Goal: Task Accomplishment & Management: Use online tool/utility

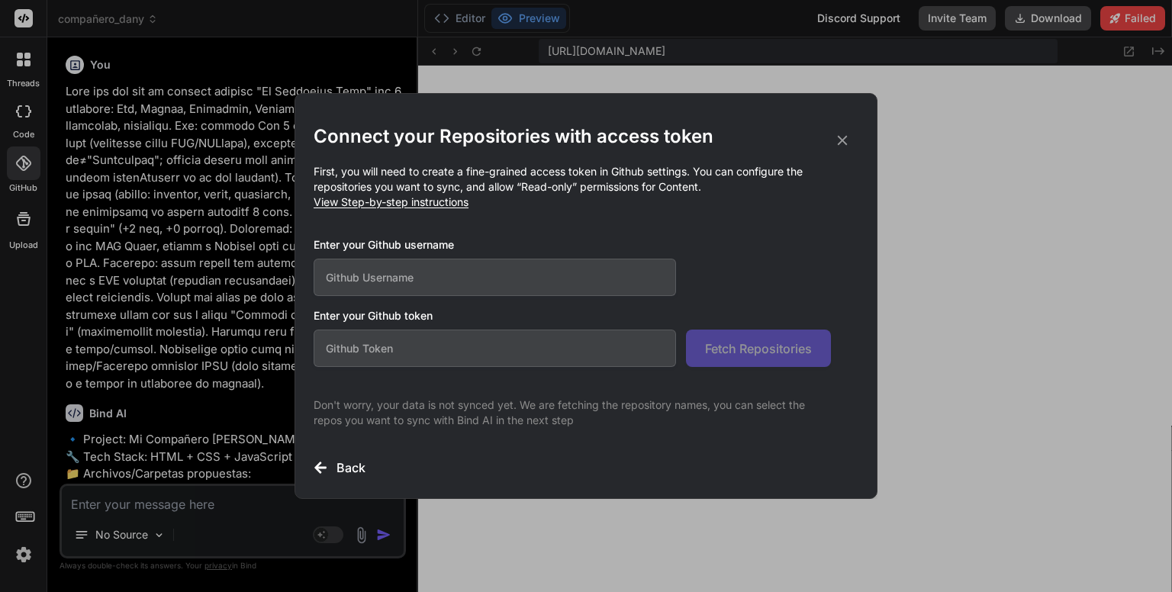
scroll to position [1215, 0]
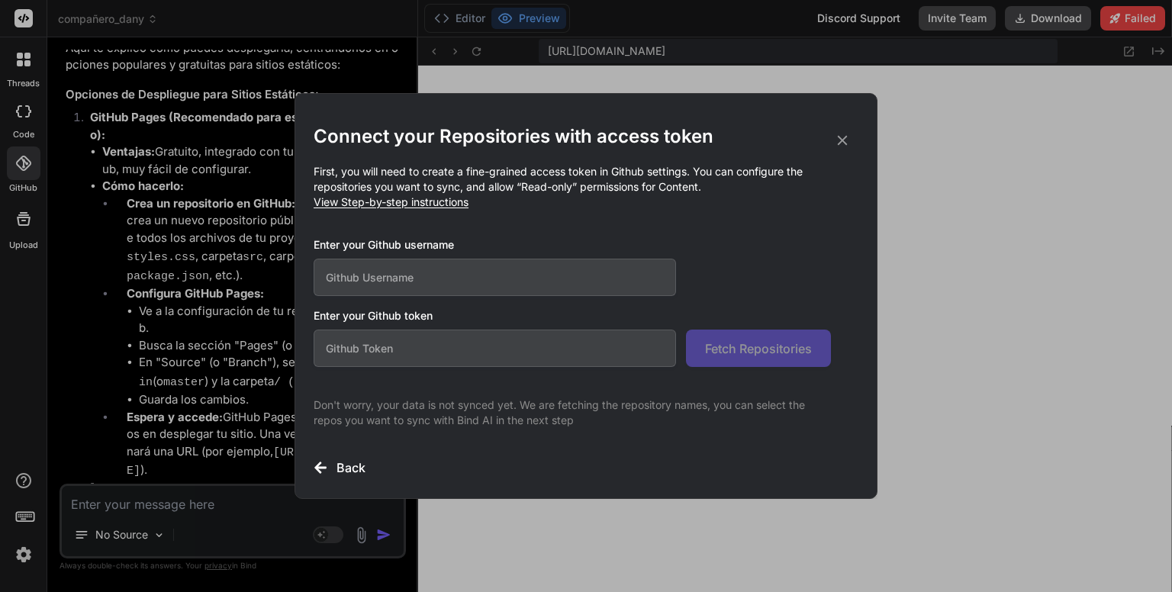
click at [837, 135] on icon at bounding box center [842, 140] width 17 height 17
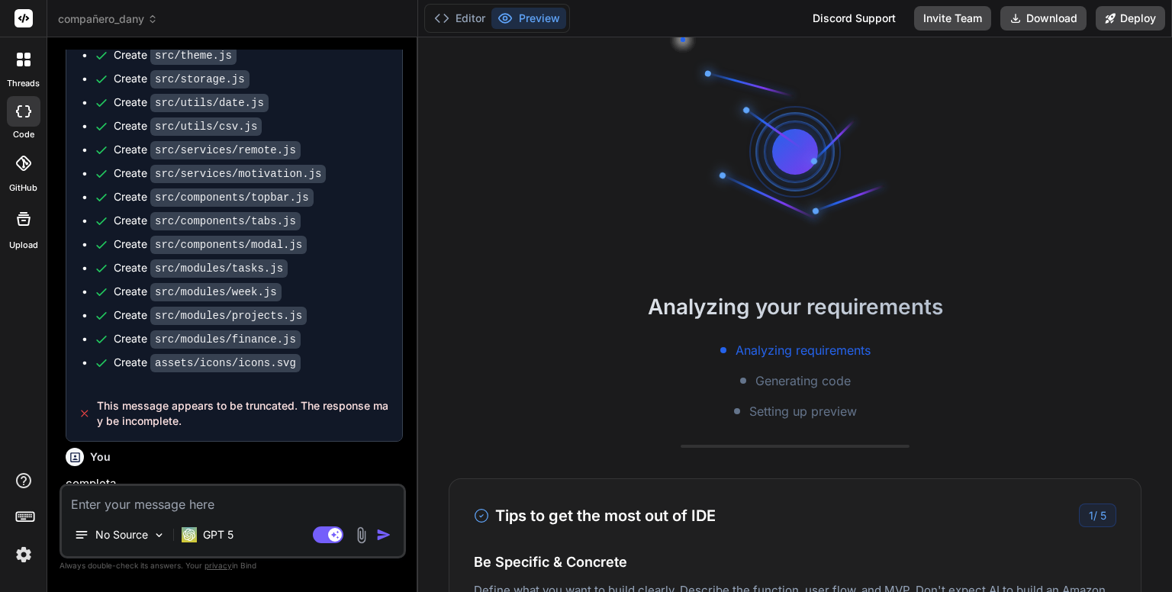
scroll to position [14, 0]
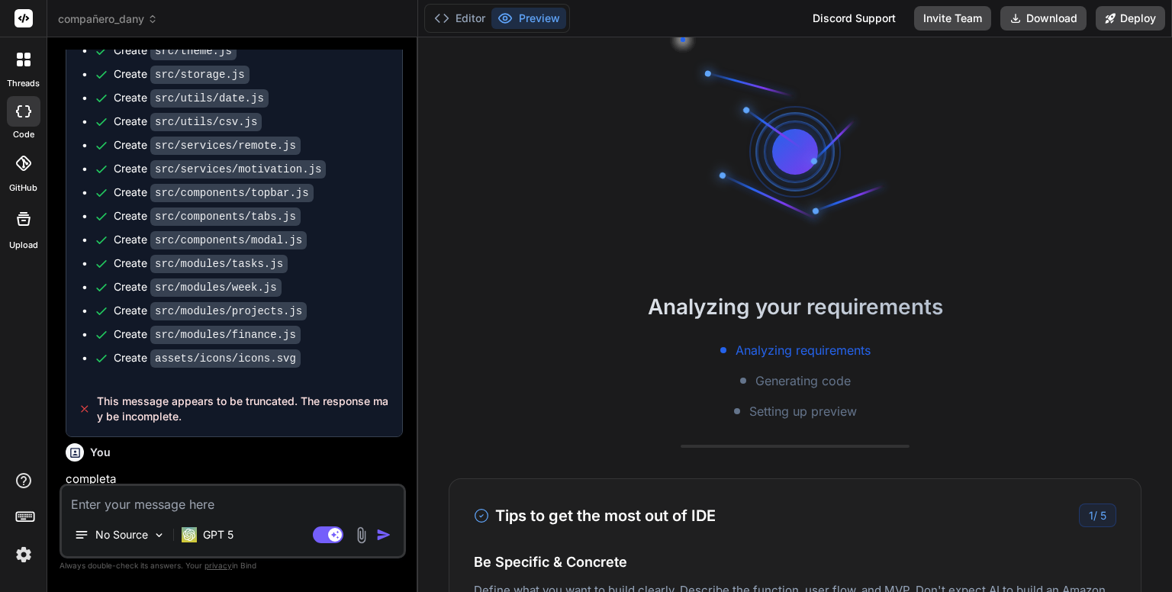
click at [21, 167] on icon at bounding box center [23, 163] width 15 height 15
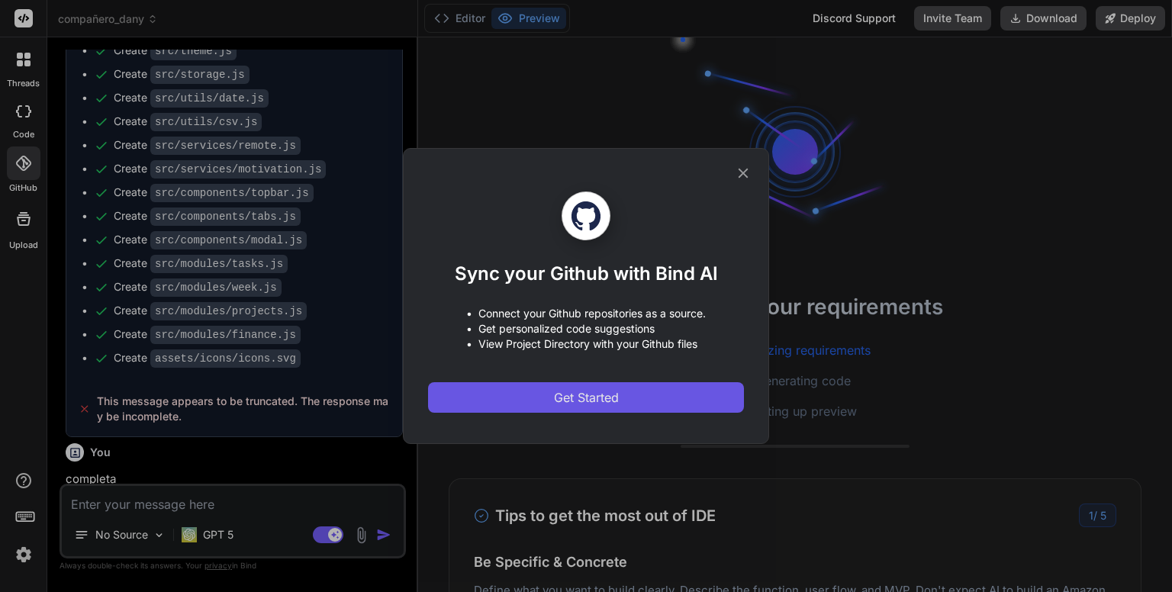
click at [628, 396] on button "Get Started" at bounding box center [586, 397] width 316 height 31
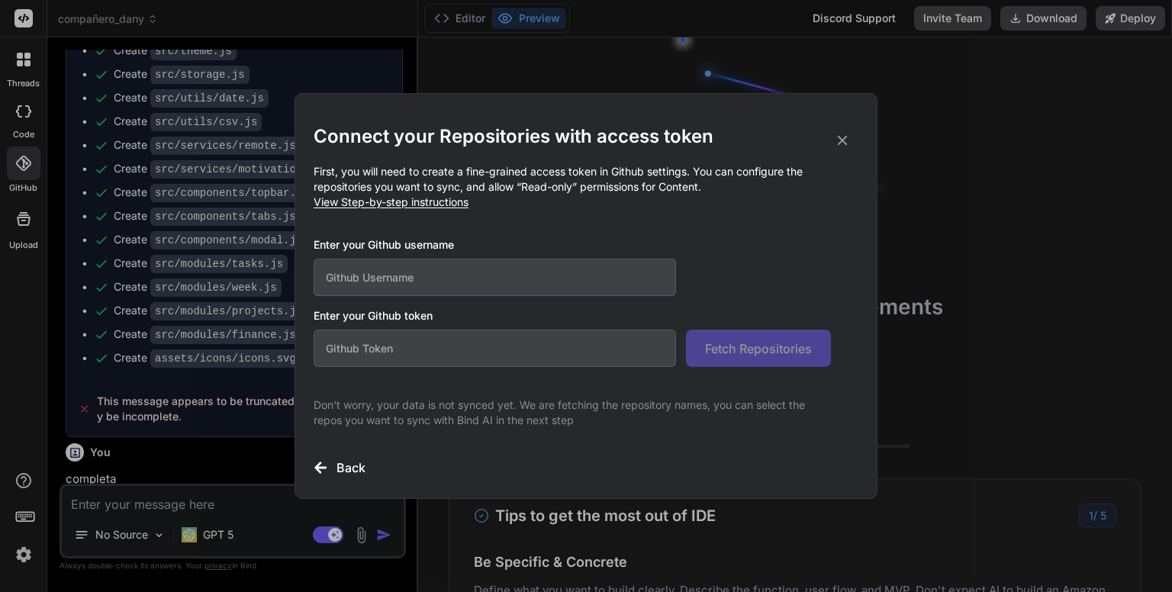
click at [565, 275] on input "text" at bounding box center [495, 277] width 362 height 37
type textarea "x"
type input "da"
type textarea "x"
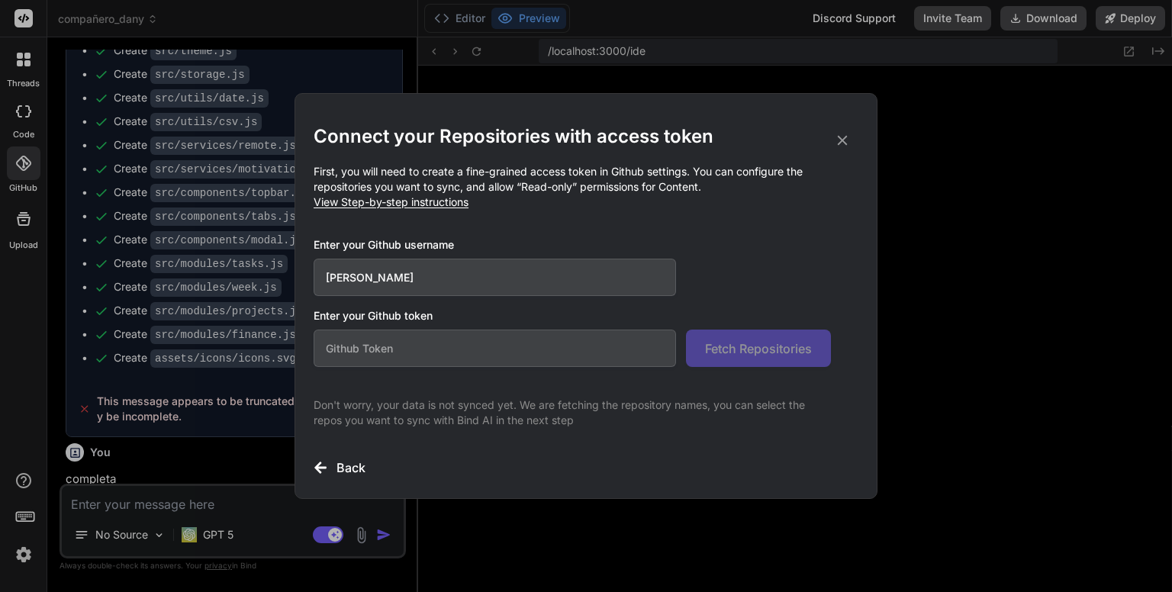
scroll to position [234, 0]
type input "dannykis"
type textarea "x"
type input "dannykissme"
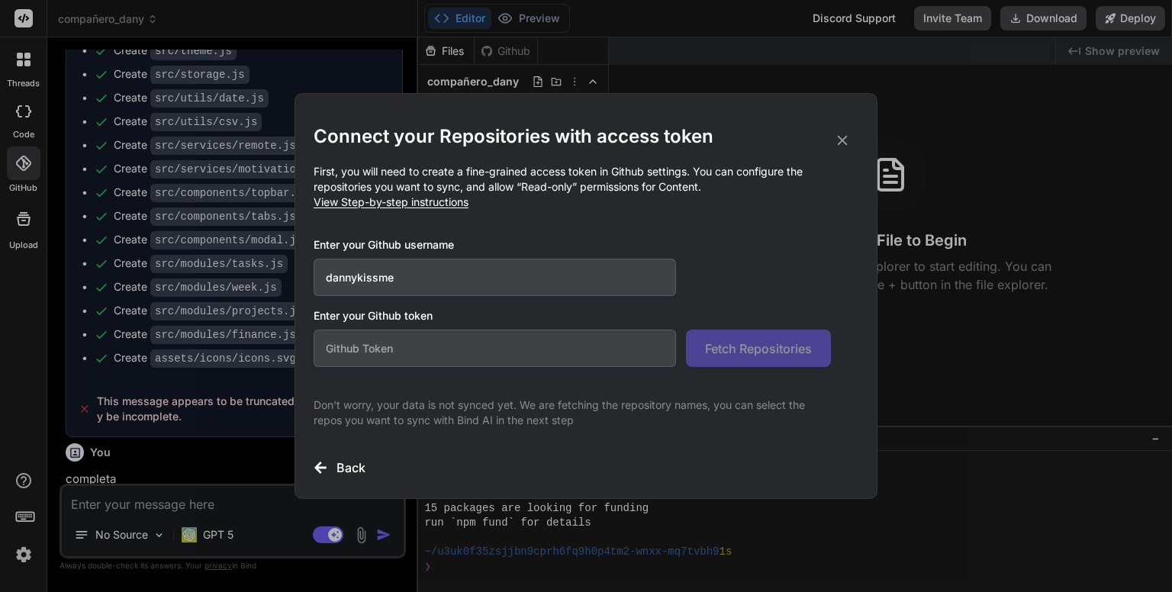
type textarea "x"
type input "dannykissme"
click at [503, 352] on input "text" at bounding box center [495, 348] width 362 height 37
paste input "github_pat_11ADKEOIQ0gO0mQDAdSxu5_0xcEbB61l7FqQlcq0JI9r2s2HybXPlbET66KZ1YqjbKDM…"
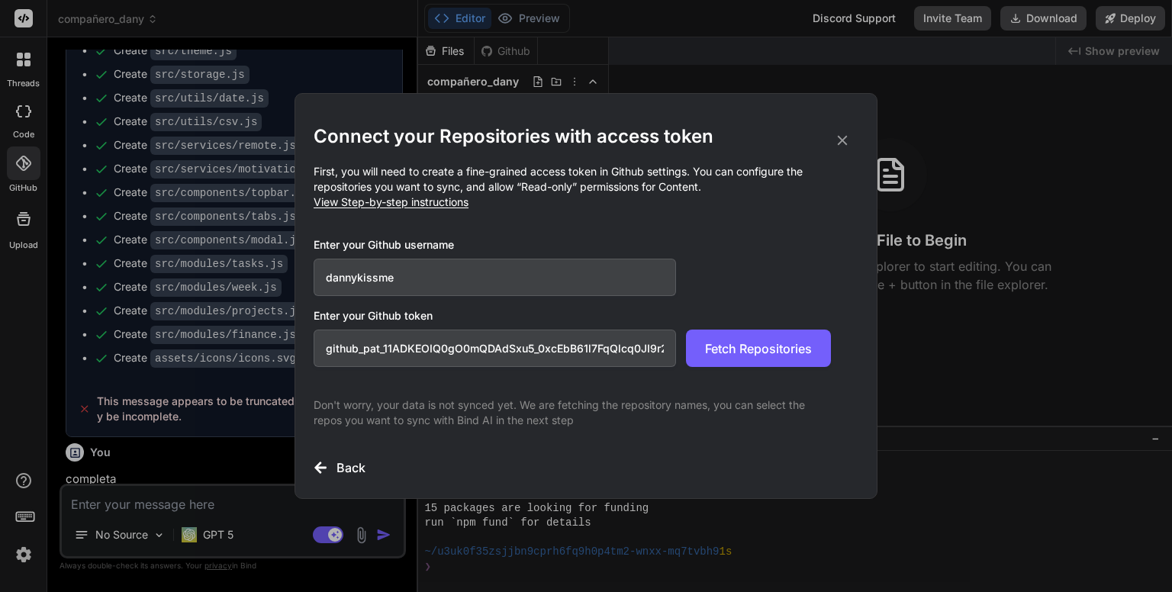
scroll to position [0, 249]
type input "github_pat_11ADKEOIQ0gO0mQDAdSxu5_0xcEbB61l7FqQlcq0JI9r2s2HybXPlbET66KZ1YqjbKDM…"
click at [751, 352] on span "Fetch Repositories" at bounding box center [758, 348] width 107 height 18
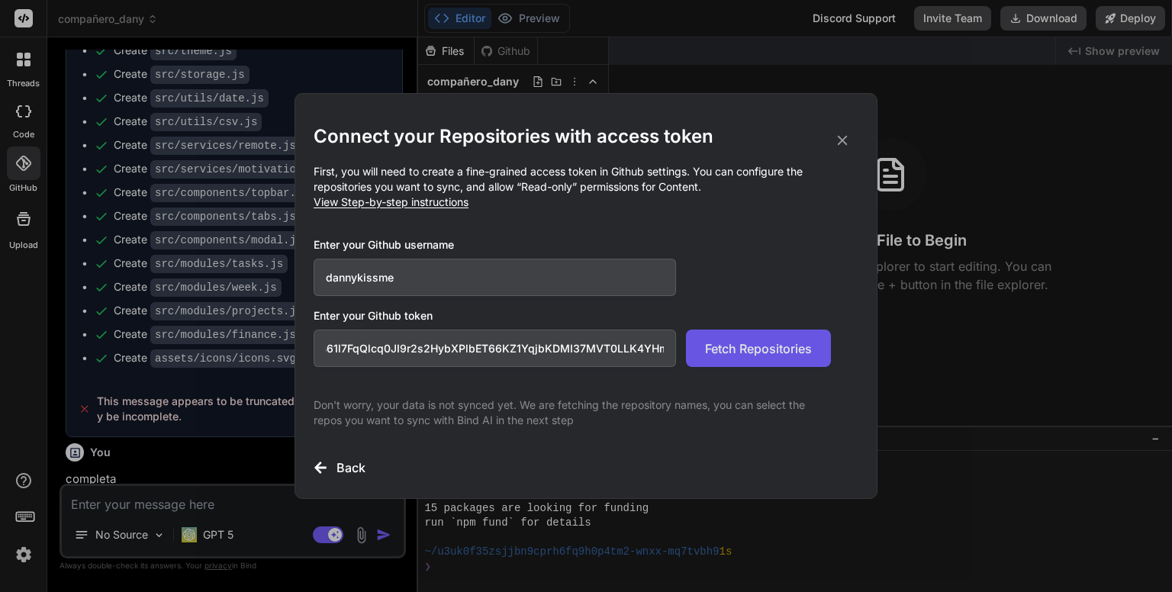
drag, startPoint x: 603, startPoint y: 346, endPoint x: 726, endPoint y: 341, distance: 122.9
click at [726, 341] on div "github_pat_11ADKEOIQ0gO0mQDAdSxu5_0xcEbB61l7FqQlcq0JI9r2s2HybXPlbET66KZ1YqjbKDM…" at bounding box center [572, 348] width 517 height 37
click at [433, 275] on input "dannykissme" at bounding box center [495, 277] width 362 height 37
drag, startPoint x: 433, startPoint y: 275, endPoint x: 288, endPoint y: 297, distance: 145.9
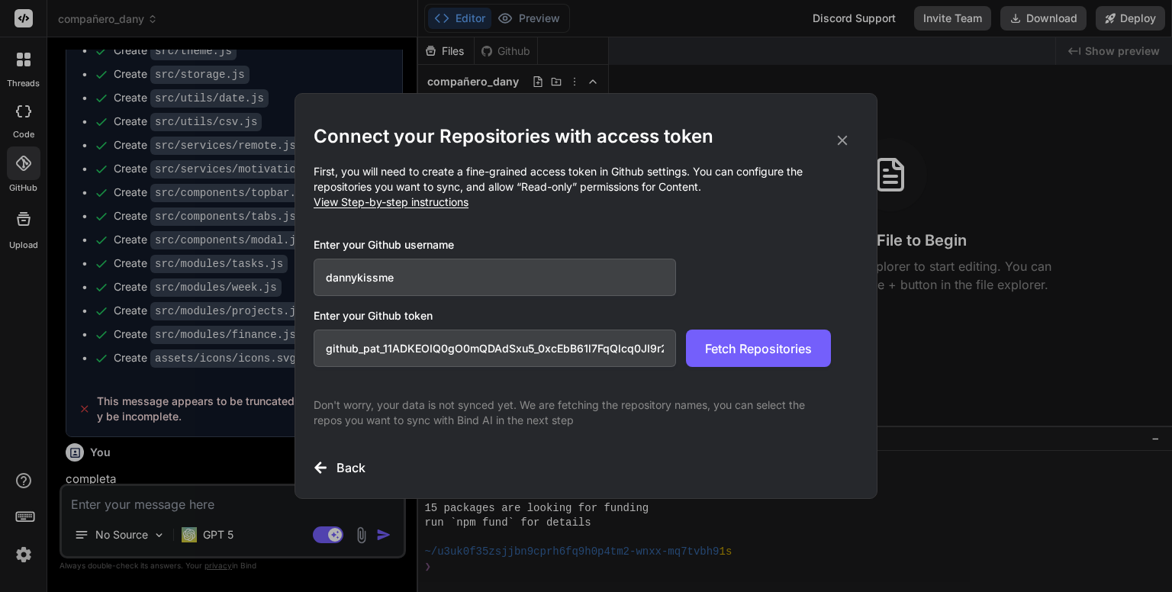
click at [288, 297] on div "Connect your Repositories with access token First, you will need to create a fi…" at bounding box center [586, 296] width 1172 height 592
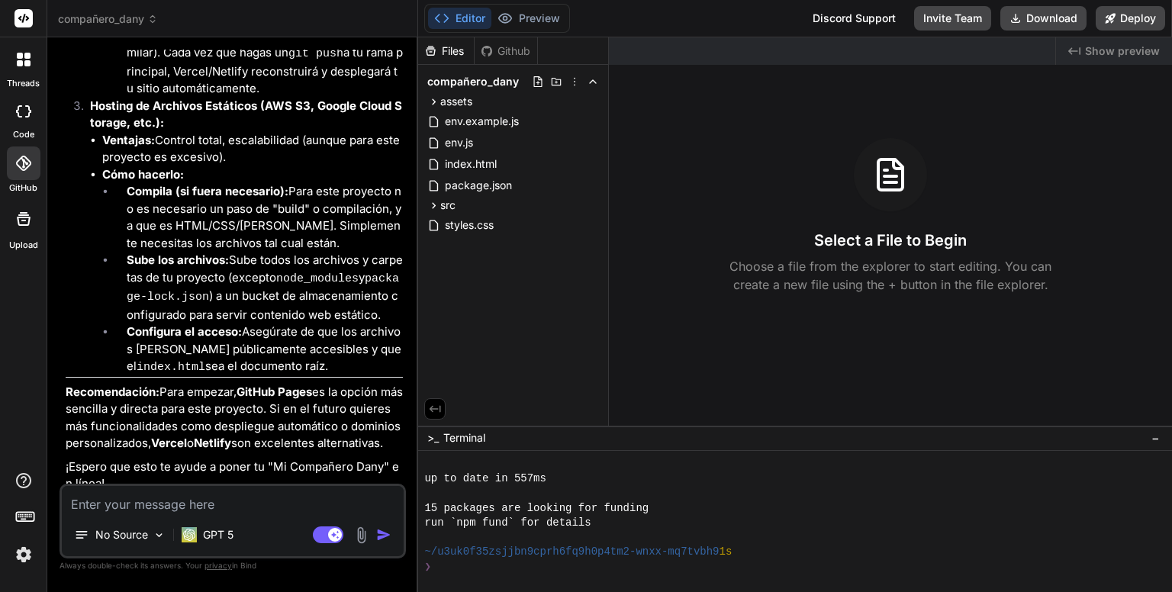
scroll to position [3142, 0]
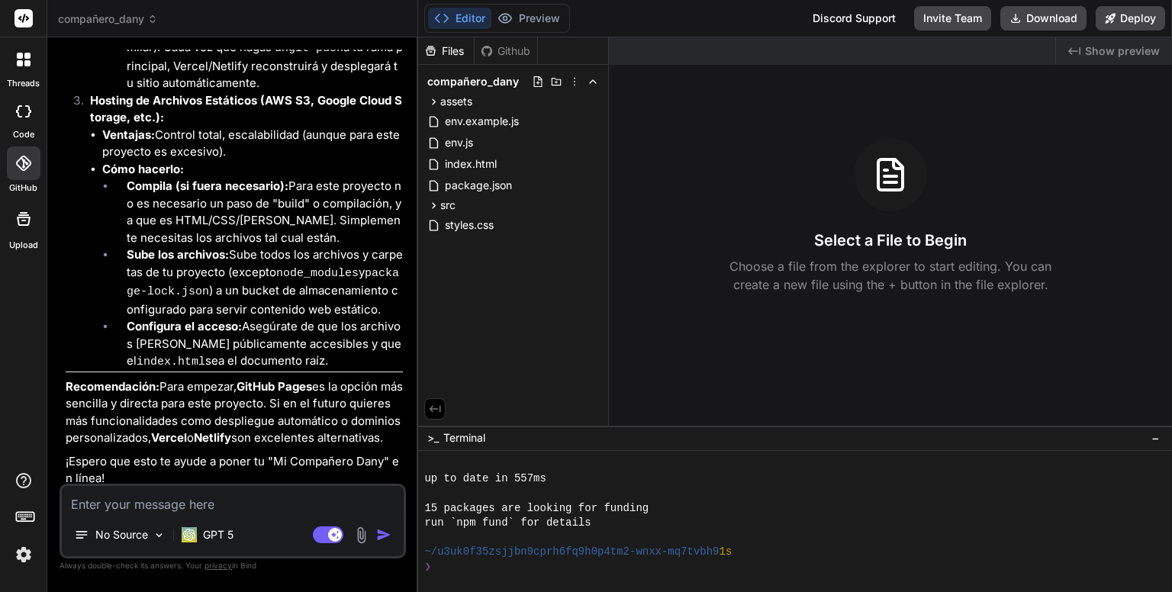
click at [143, 13] on span "compañero_dany" at bounding box center [108, 18] width 100 height 15
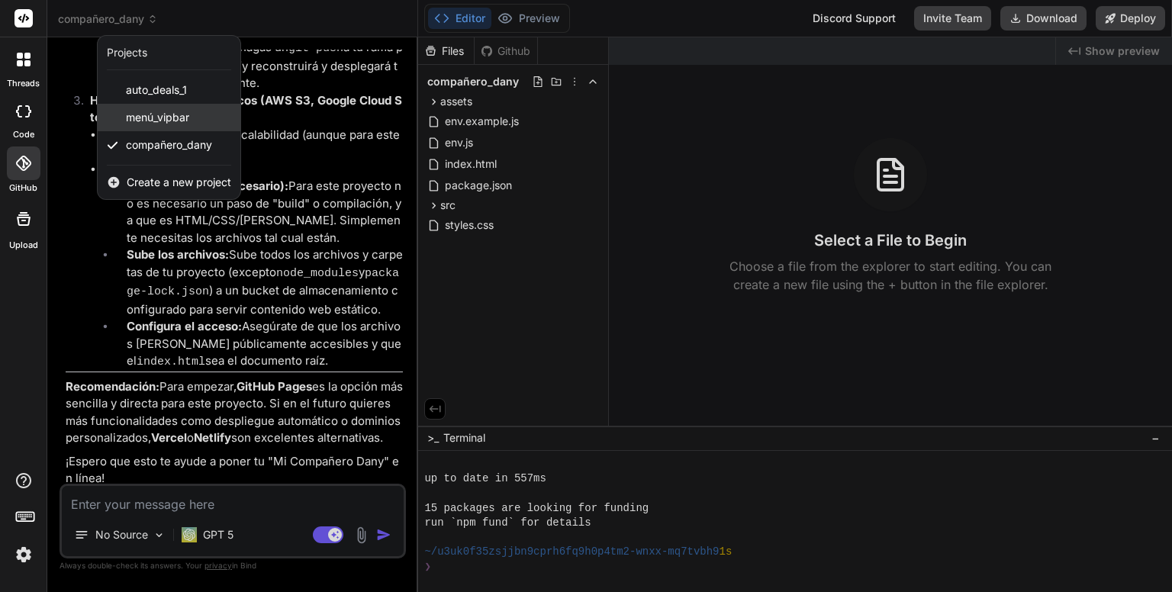
click at [130, 113] on span "menú_vipbar" at bounding box center [157, 117] width 63 height 15
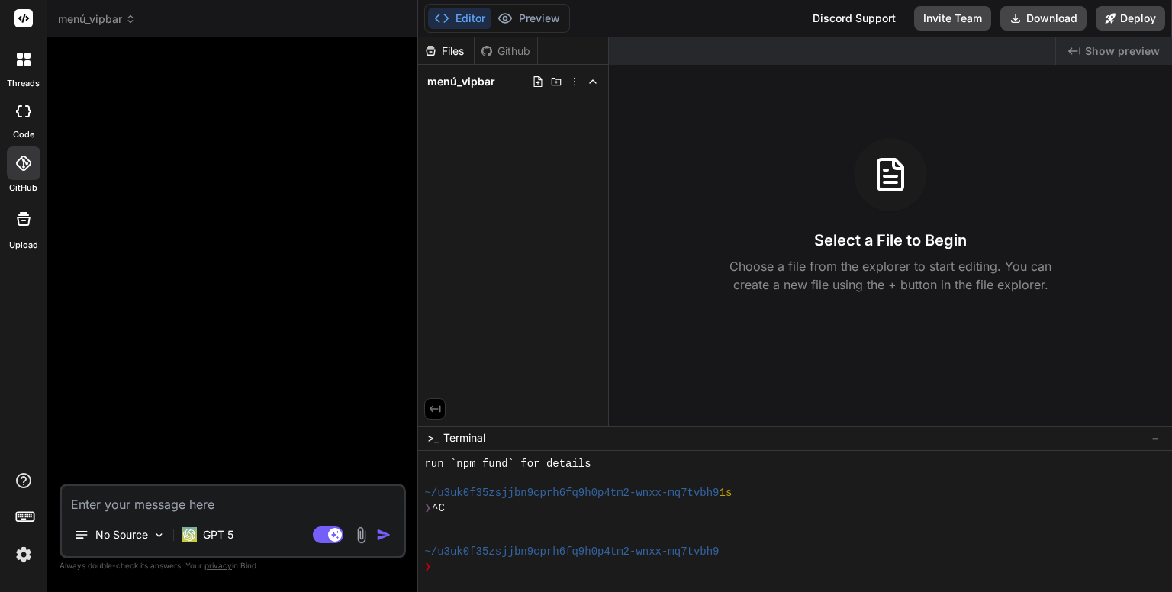
click at [108, 17] on span "menú_vipbar" at bounding box center [97, 18] width 78 height 15
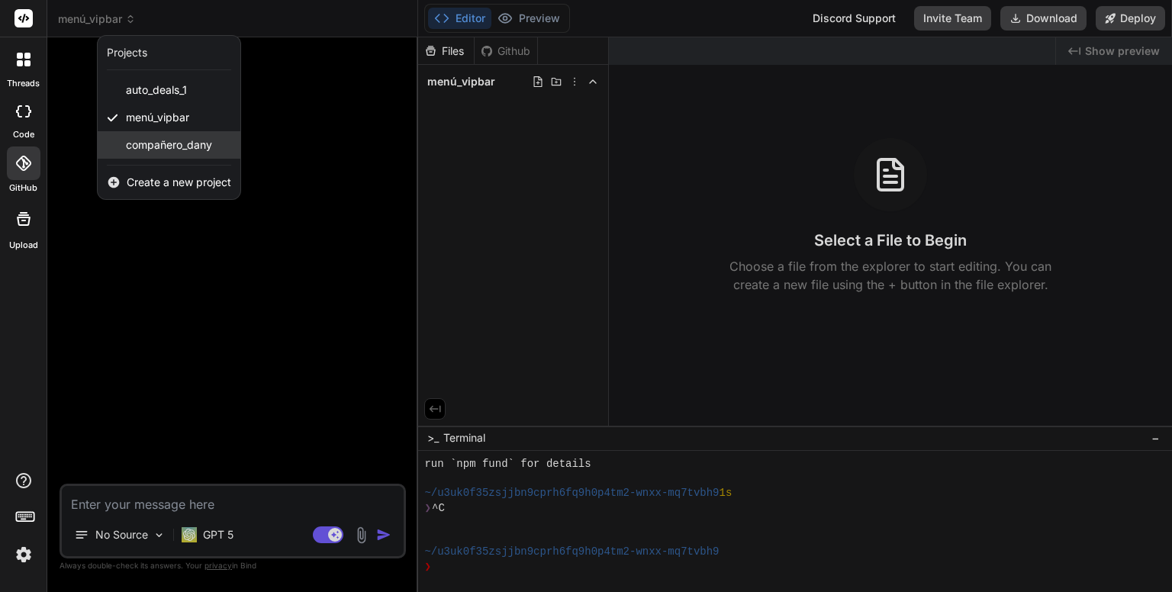
click at [153, 139] on span "compañero_dany" at bounding box center [169, 144] width 86 height 15
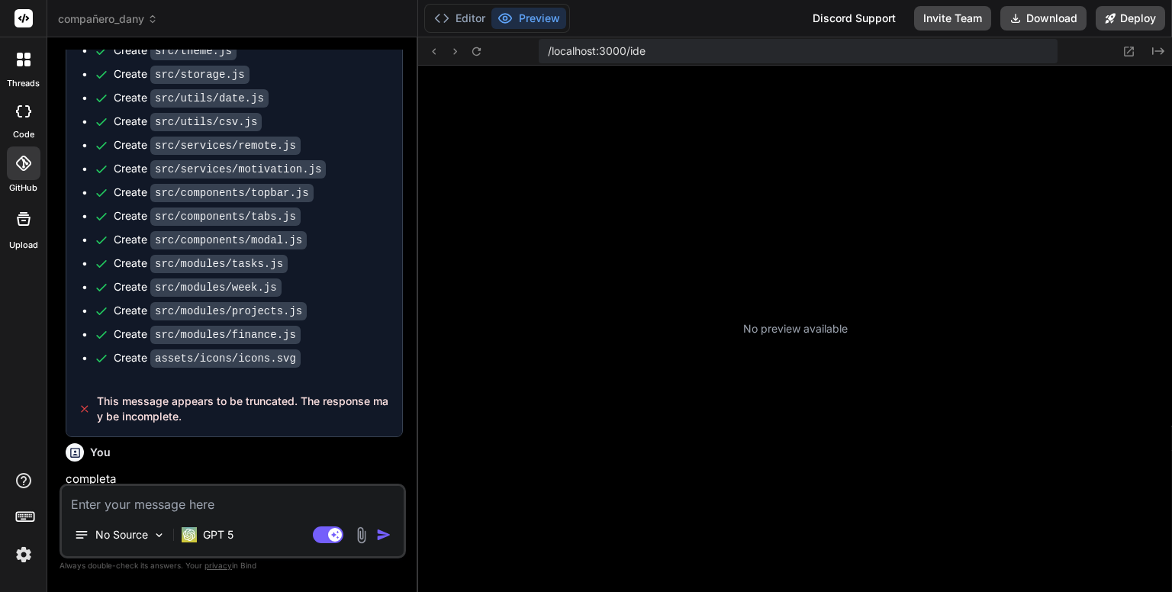
scroll to position [644, 0]
type textarea "x"
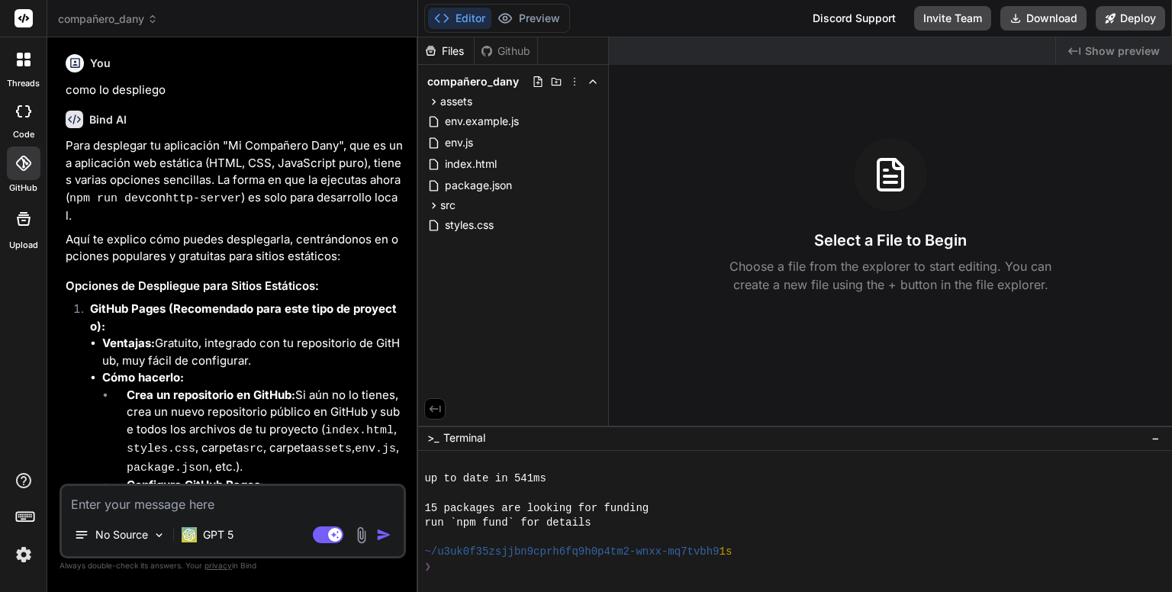
scroll to position [2227, 0]
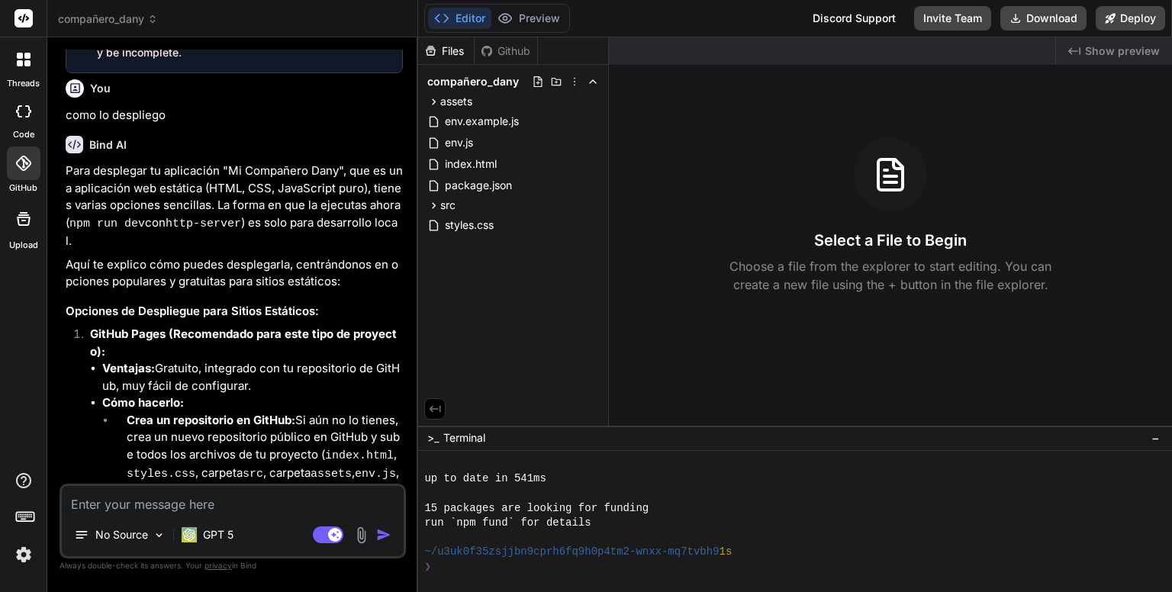
click at [10, 159] on div at bounding box center [24, 163] width 34 height 34
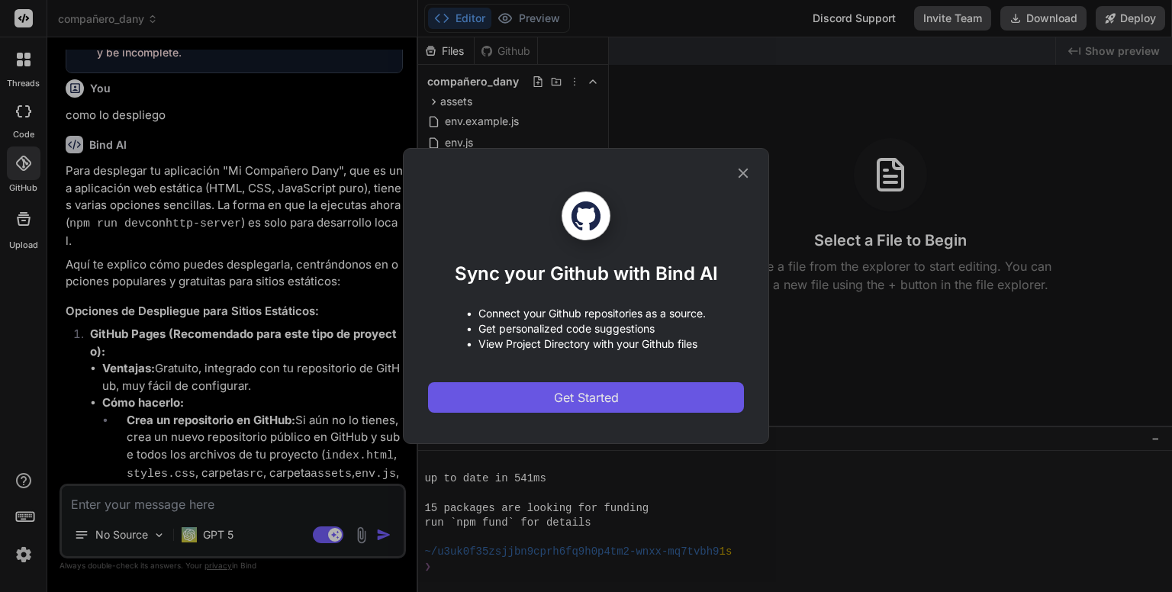
click at [582, 391] on span "Get Started" at bounding box center [586, 397] width 65 height 18
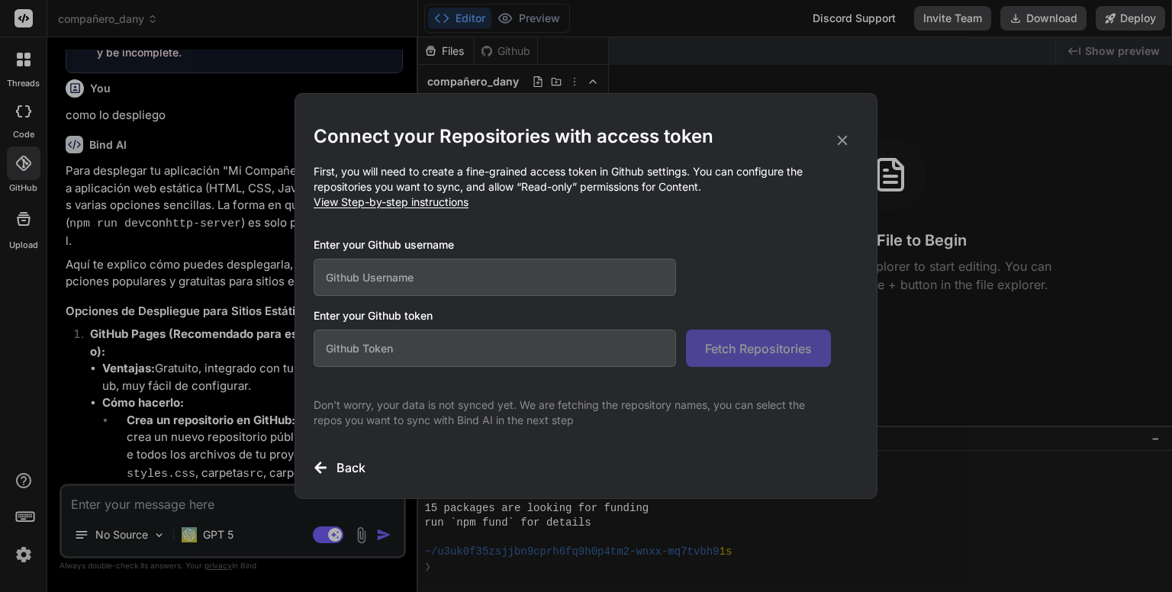
click at [578, 270] on input "text" at bounding box center [495, 277] width 362 height 37
type input "dannykissme"
click at [526, 346] on input "text" at bounding box center [495, 348] width 362 height 37
paste input "github_pat_11ADKEOIQ0pNclfCGMA7cF_G22fFloe6cDqePGrk794VgTJi7S53nsGLrWD1eiiyhxC2…"
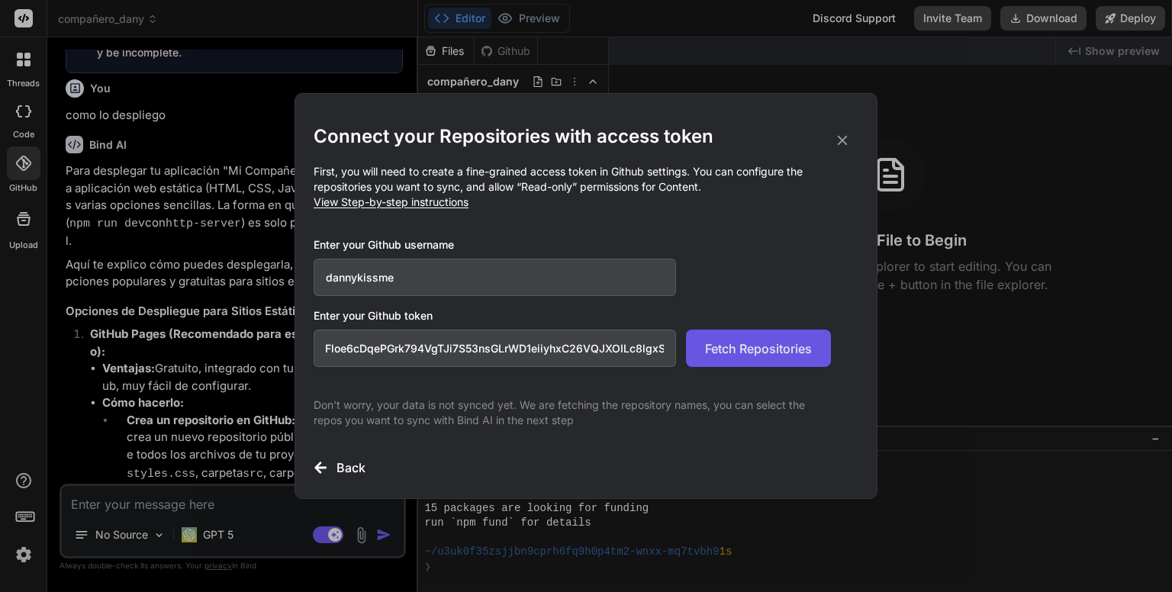
type input "github_pat_11ADKEOIQ0pNclfCGMA7cF_G22fFloe6cDqePGrk794VgTJi7S53nsGLrWD1eiiyhxC2…"
click at [784, 342] on span "Fetch Repositories" at bounding box center [758, 348] width 107 height 18
click at [842, 135] on icon at bounding box center [842, 140] width 17 height 17
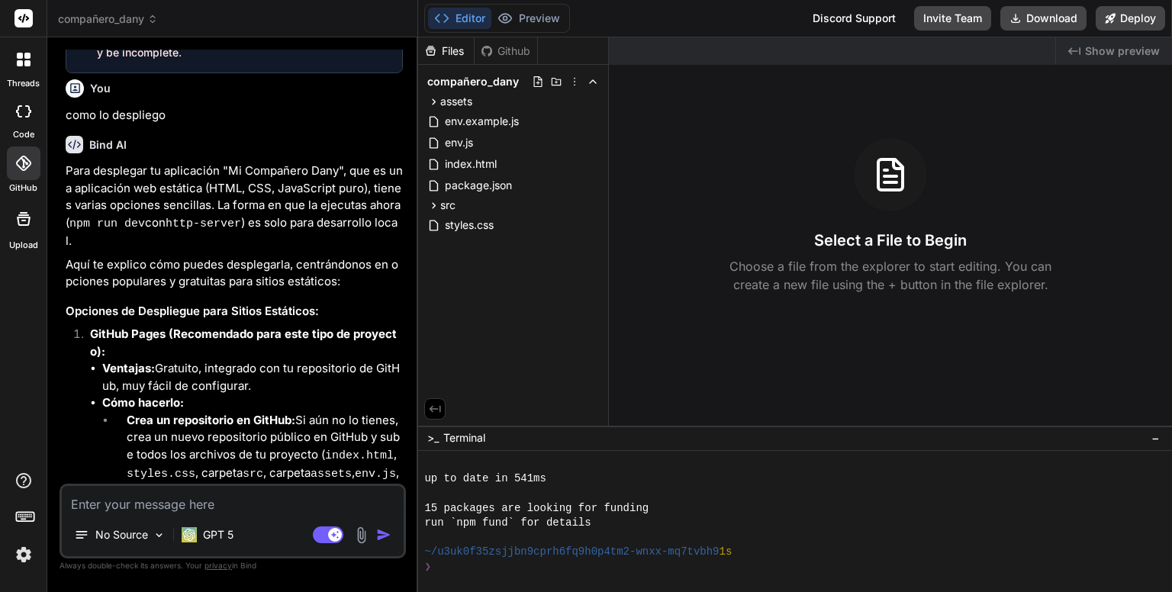
click at [868, 13] on div "Discord Support" at bounding box center [853, 18] width 101 height 24
